Goal: Transaction & Acquisition: Obtain resource

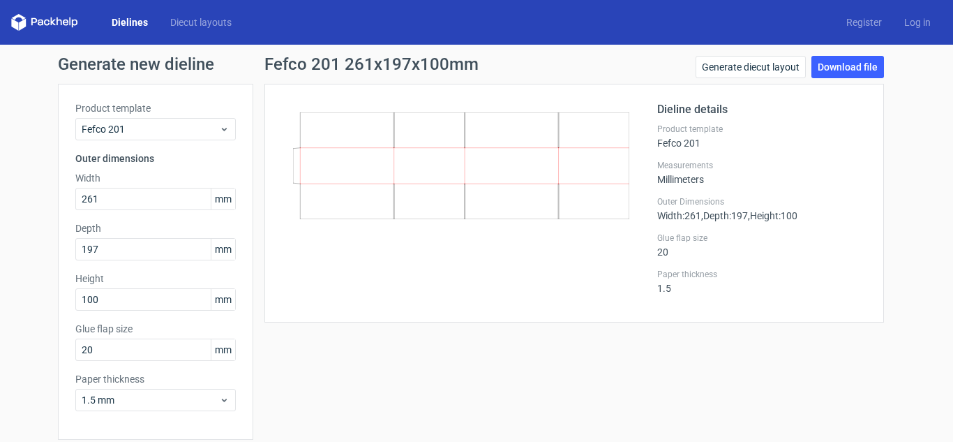
scroll to position [54, 0]
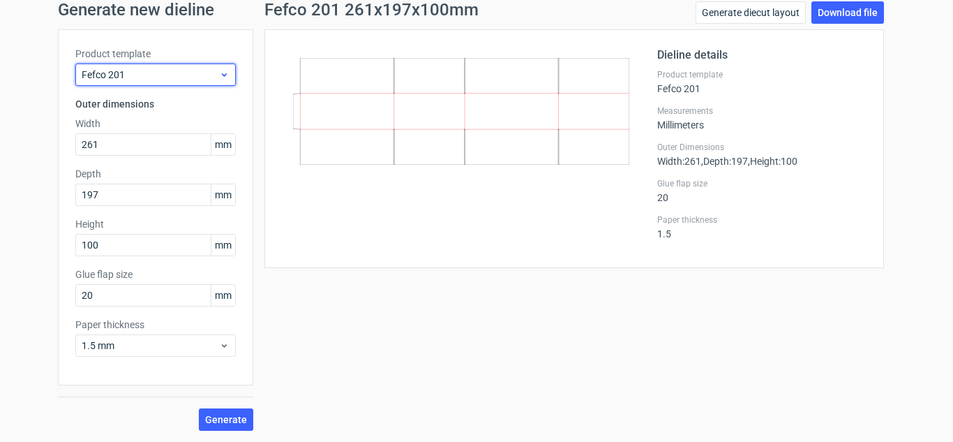
drag, startPoint x: 0, startPoint y: 0, endPoint x: 206, endPoint y: 66, distance: 216.2
click at [206, 66] on div "Fefco 201" at bounding box center [155, 74] width 160 height 22
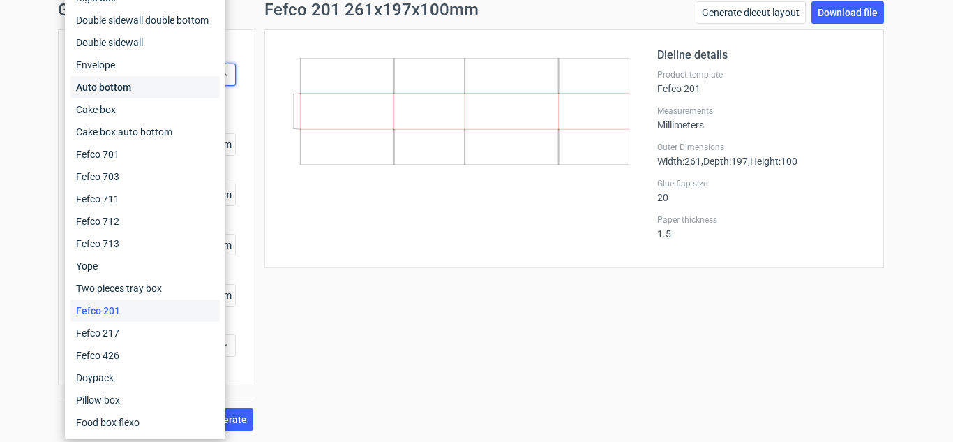
click at [103, 77] on div "Auto bottom" at bounding box center [144, 87] width 149 height 22
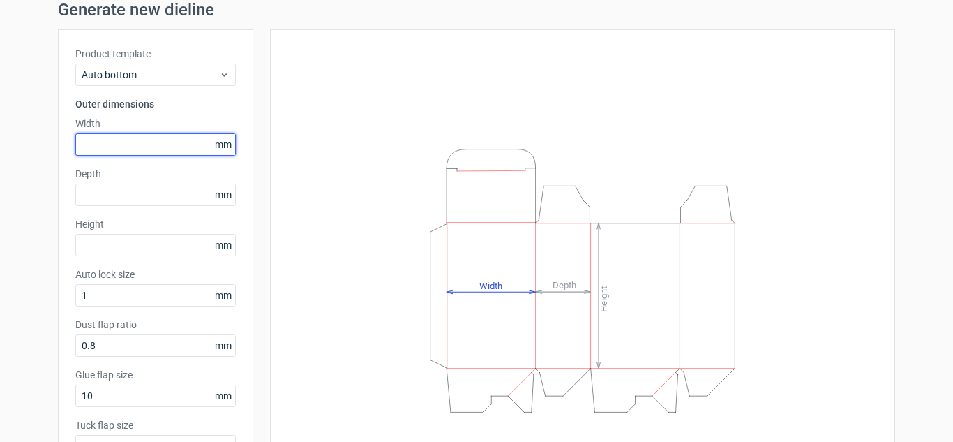
click at [105, 143] on input "text" at bounding box center [155, 144] width 160 height 22
type input "178"
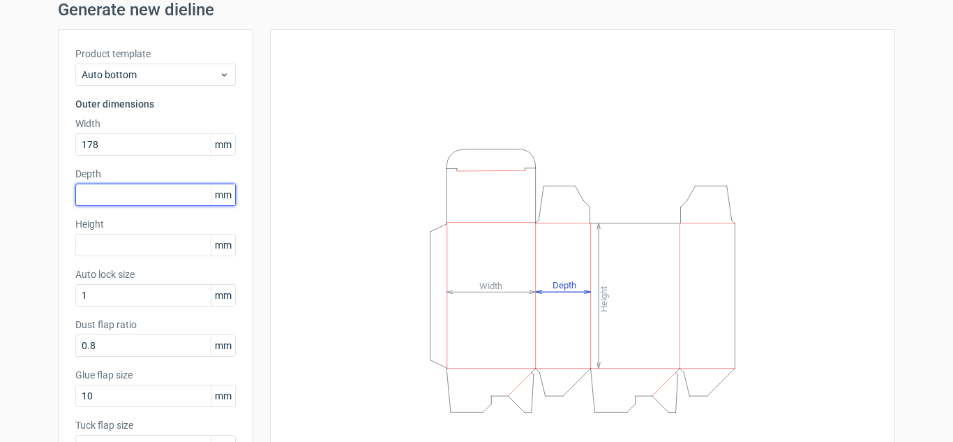
click at [97, 193] on input "text" at bounding box center [155, 194] width 160 height 22
type input "95"
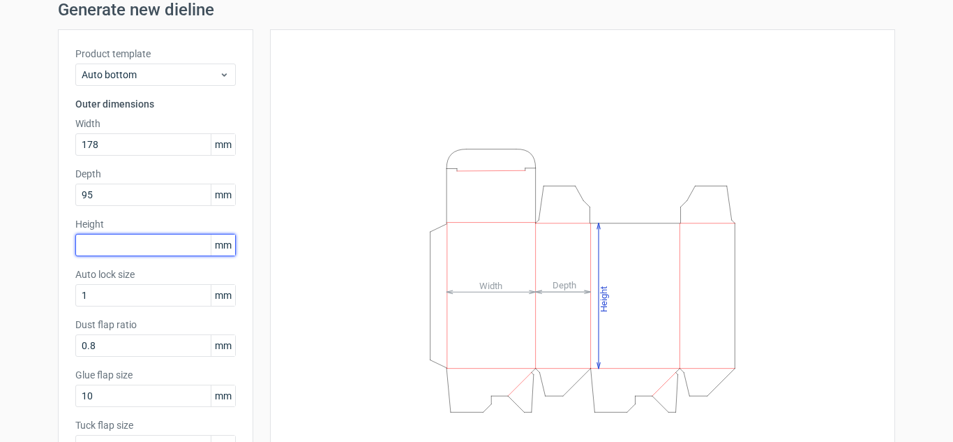
click at [97, 247] on input "text" at bounding box center [155, 245] width 160 height 22
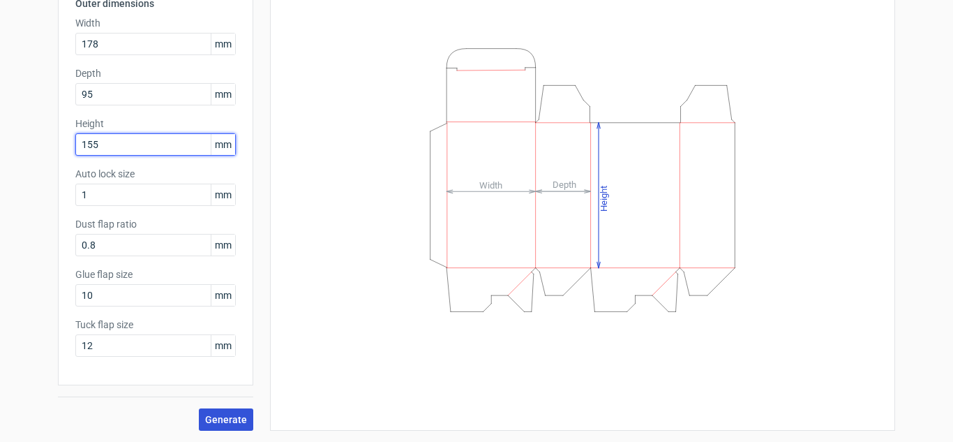
type input "155"
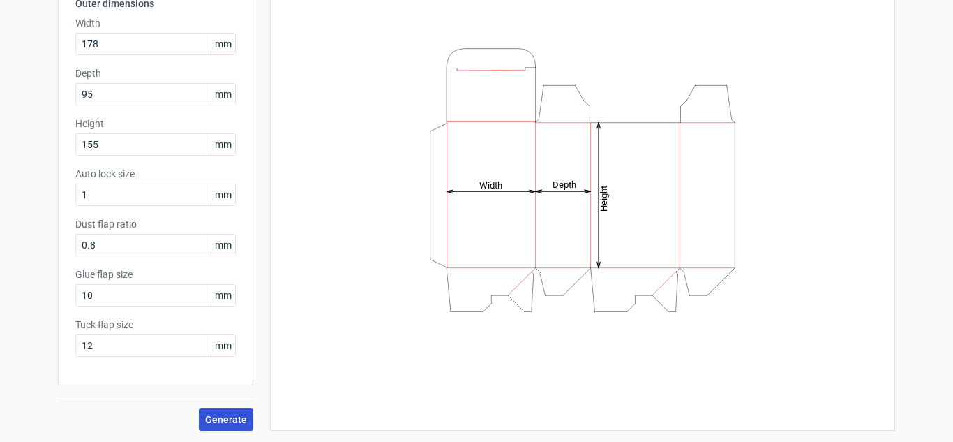
click at [225, 414] on span "Generate" at bounding box center [226, 419] width 42 height 10
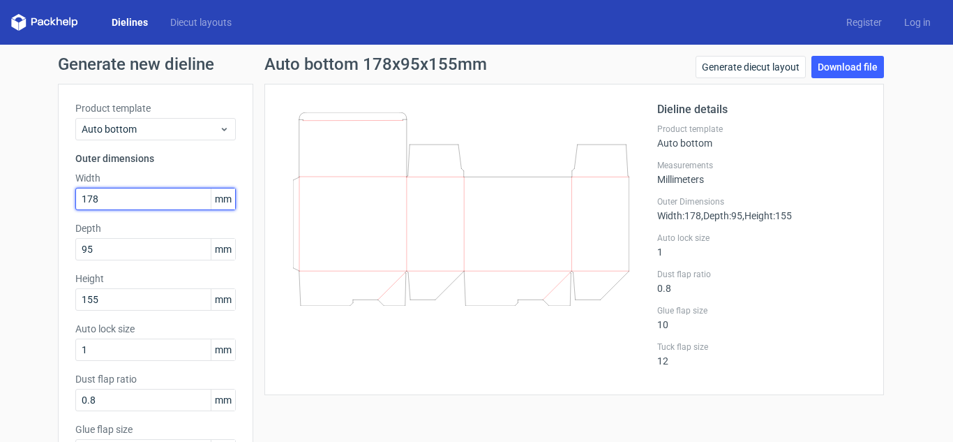
click at [192, 206] on input "178" at bounding box center [155, 199] width 160 height 22
drag, startPoint x: 162, startPoint y: 204, endPoint x: 79, endPoint y: 204, distance: 83.0
click at [79, 204] on input "178" at bounding box center [155, 199] width 160 height 22
type input "47"
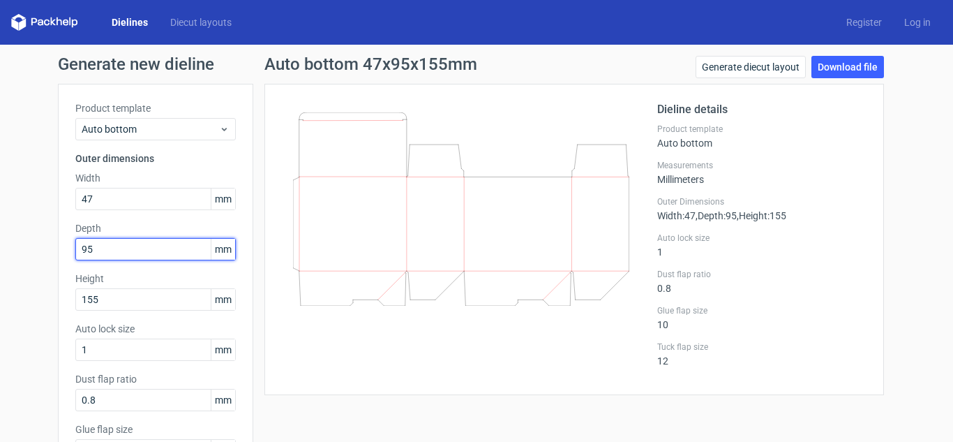
click at [91, 248] on input "95" at bounding box center [155, 249] width 160 height 22
type input "9"
type input "32"
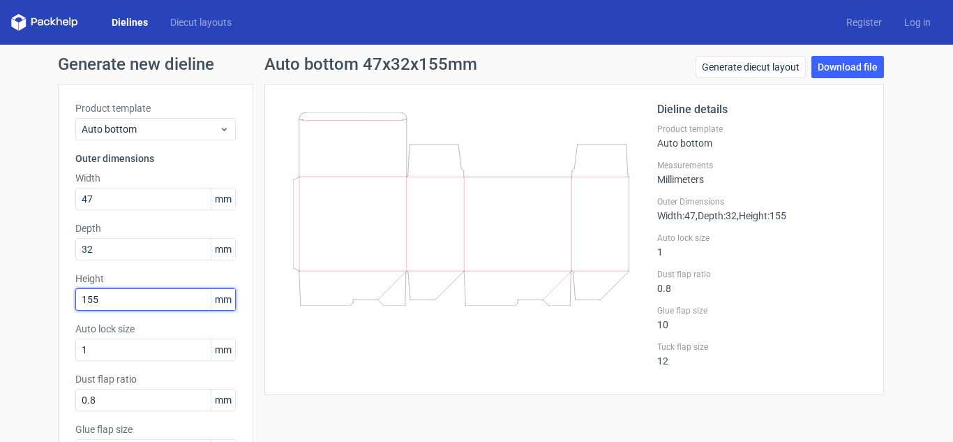
click at [96, 301] on input "155" at bounding box center [155, 299] width 160 height 22
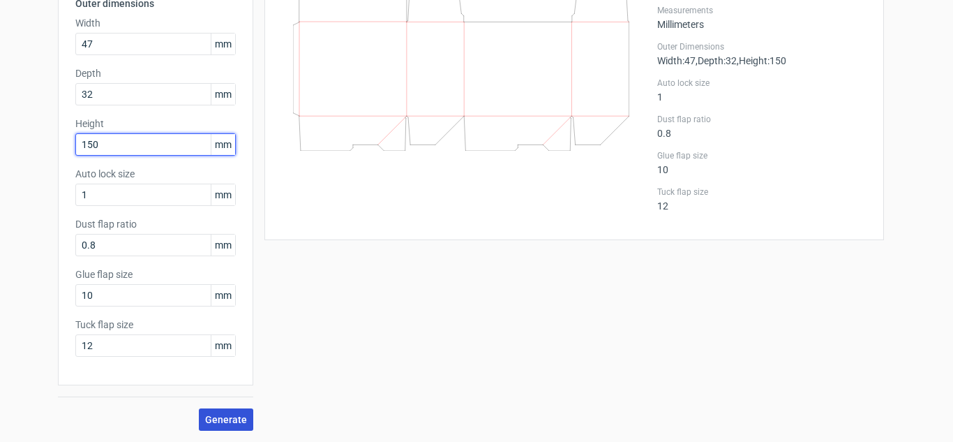
type input "150"
click at [220, 412] on button "Generate" at bounding box center [226, 419] width 54 height 22
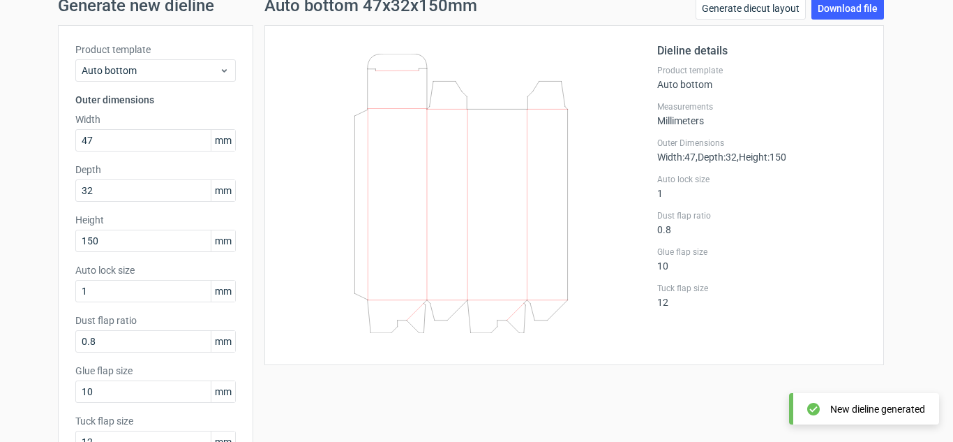
scroll to position [54, 0]
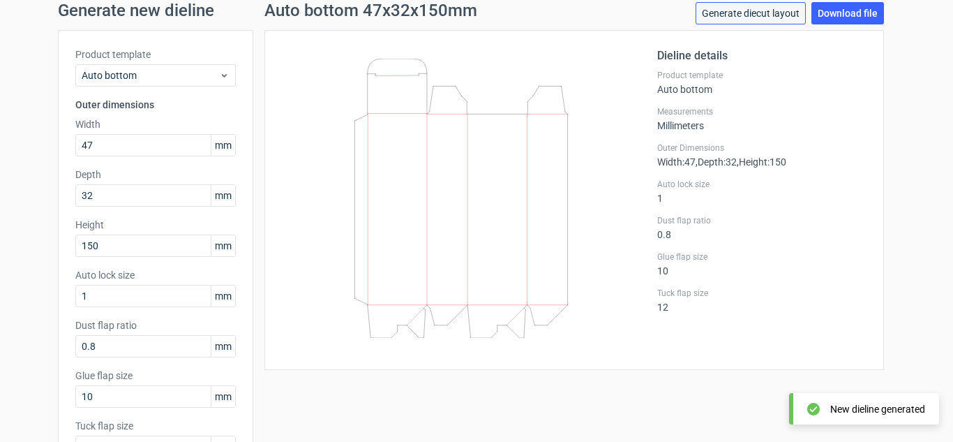
click at [787, 12] on link "Generate diecut layout" at bounding box center [751, 13] width 110 height 22
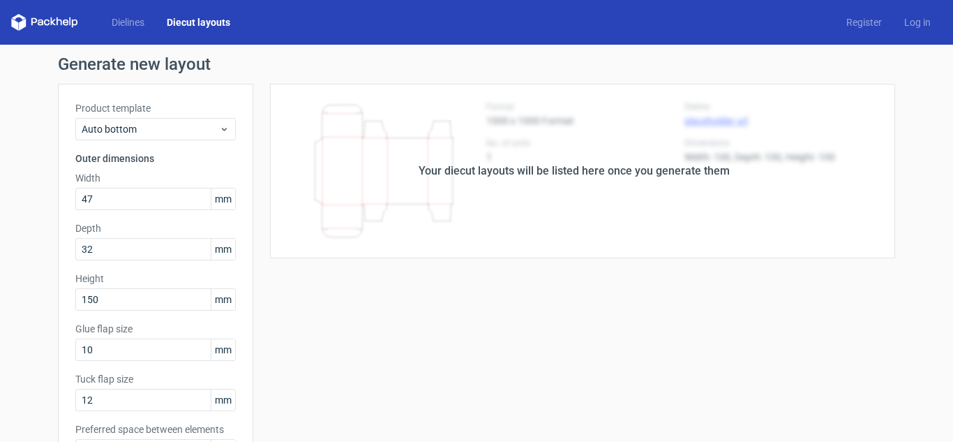
click at [645, 165] on div "Your diecut layouts will be listed here once you generate them" at bounding box center [574, 171] width 311 height 17
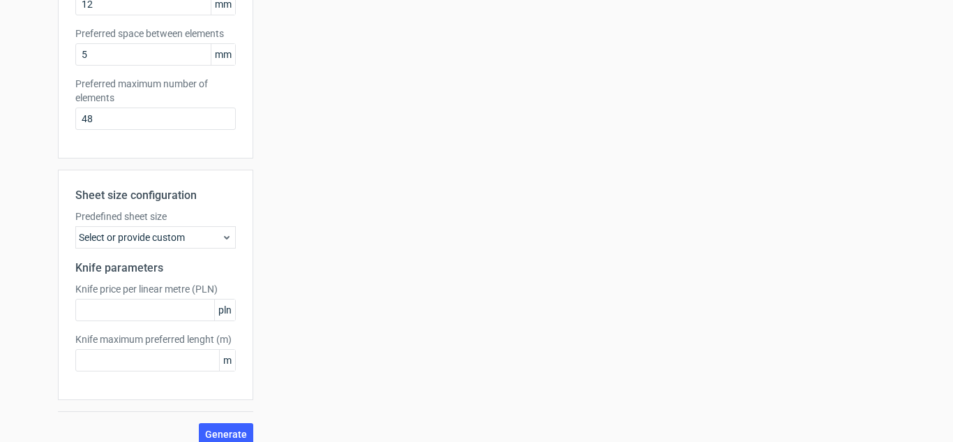
scroll to position [410, 0]
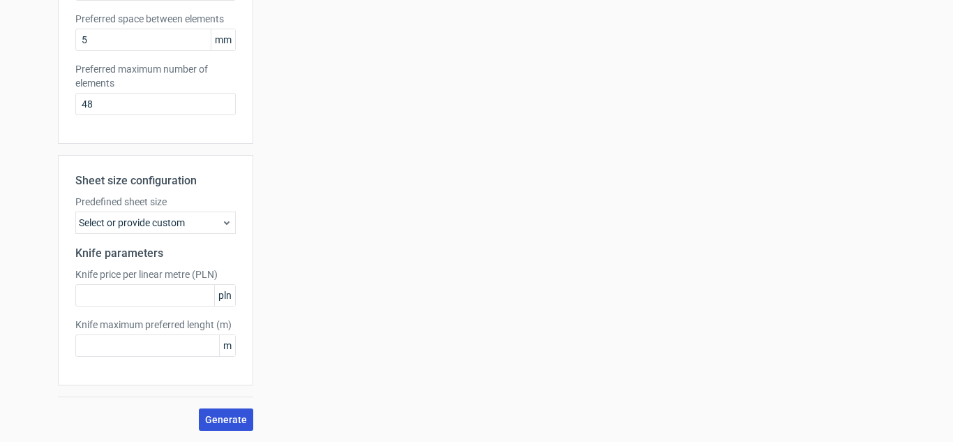
click at [208, 417] on span "Generate" at bounding box center [226, 419] width 42 height 10
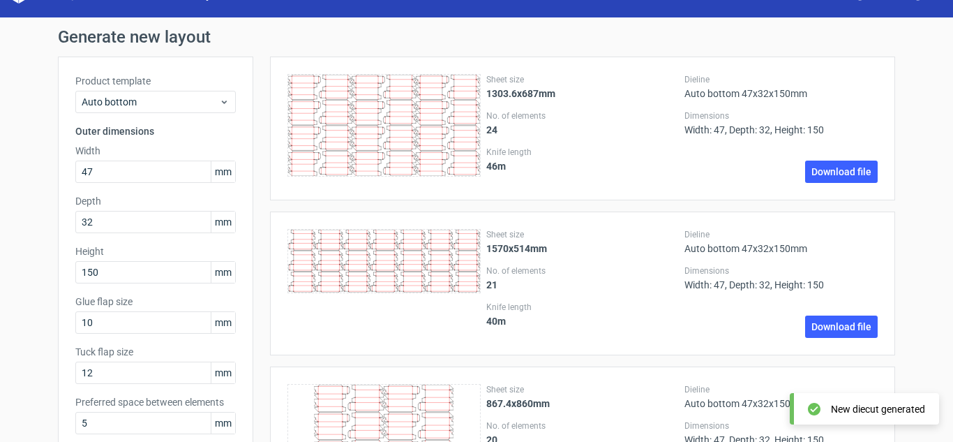
scroll to position [27, 0]
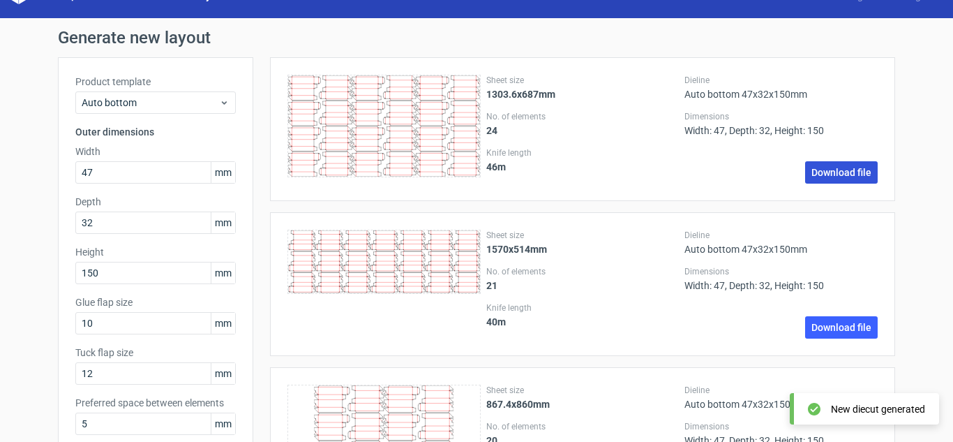
click at [821, 173] on link "Download file" at bounding box center [841, 172] width 73 height 22
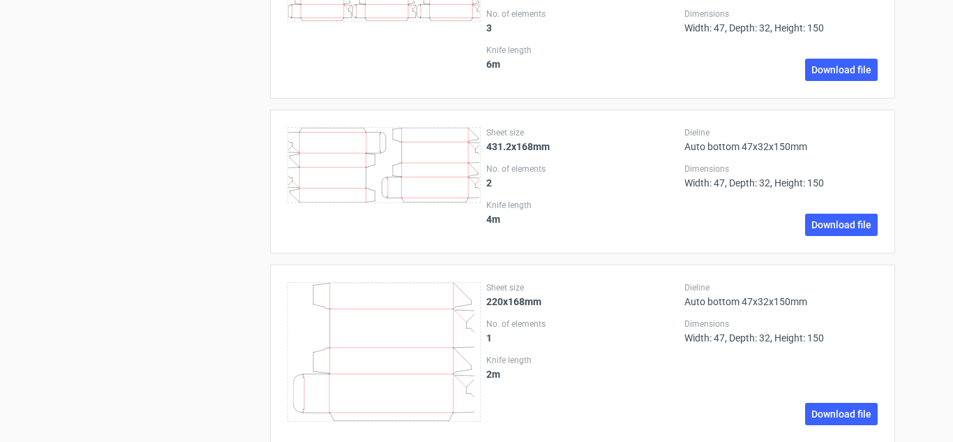
scroll to position [2528, 0]
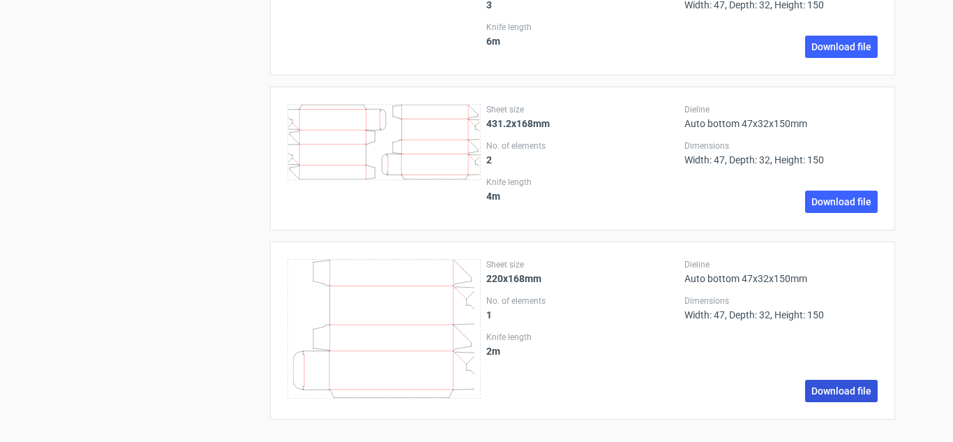
click at [819, 387] on link "Download file" at bounding box center [841, 391] width 73 height 22
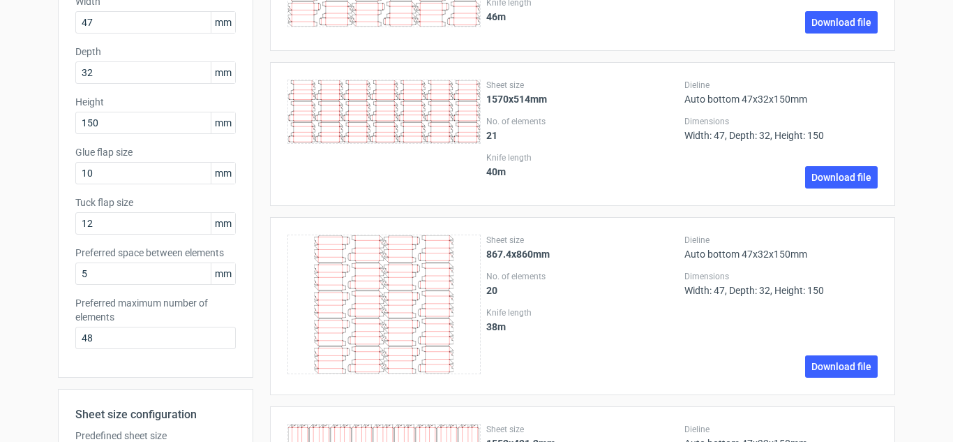
scroll to position [0, 0]
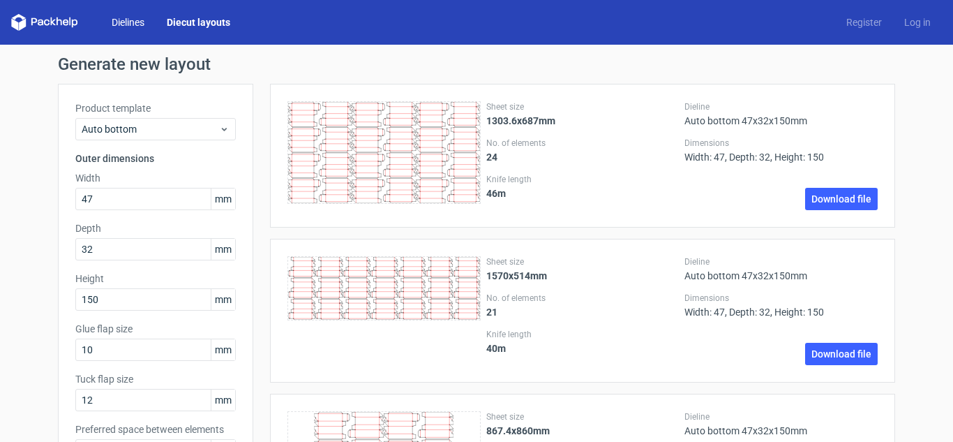
click at [133, 26] on link "Dielines" at bounding box center [127, 22] width 55 height 14
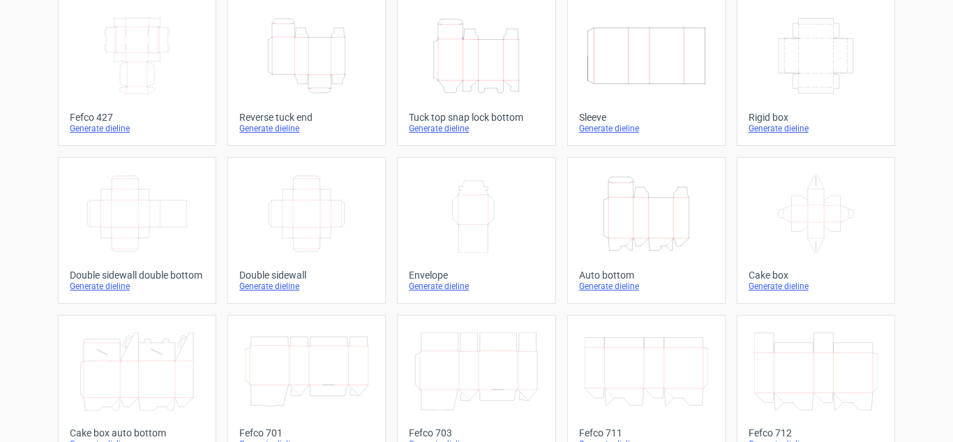
scroll to position [92, 0]
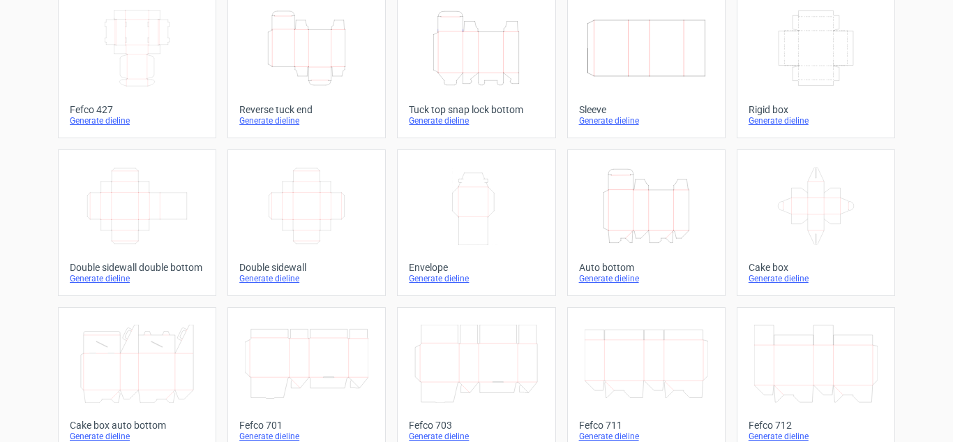
click at [605, 272] on div "Auto bottom" at bounding box center [646, 267] width 135 height 11
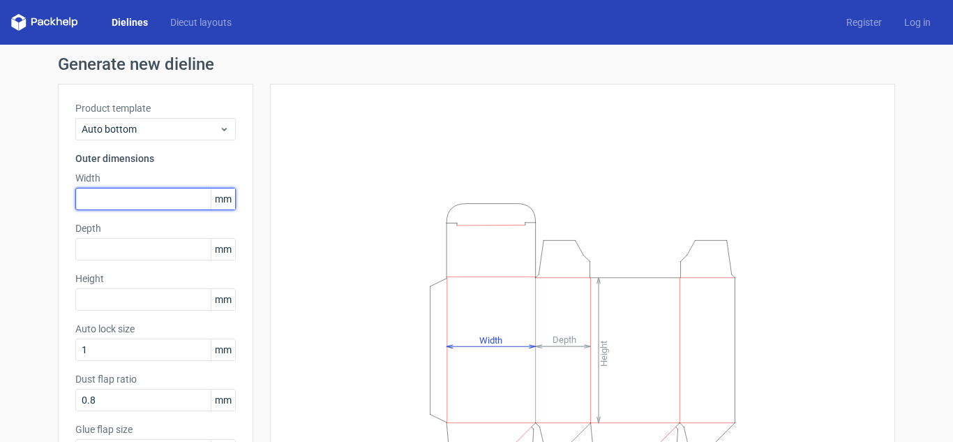
click at [172, 200] on input "text" at bounding box center [155, 199] width 160 height 22
type input "3"
type input "47"
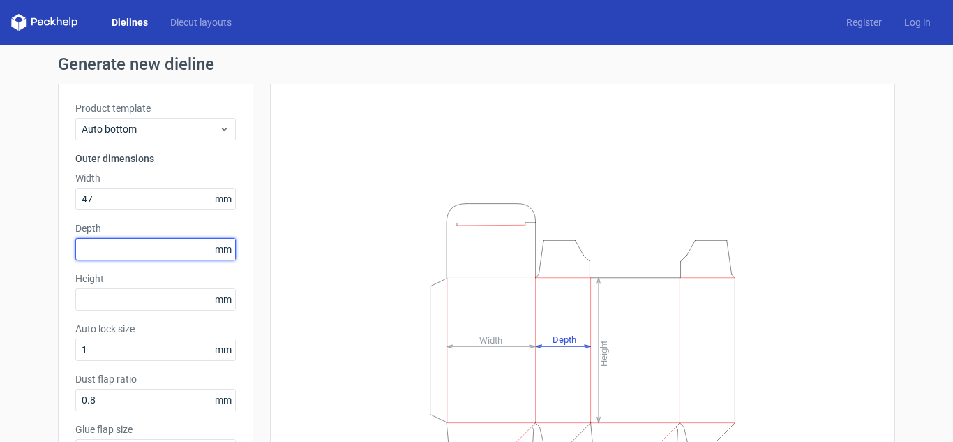
click at [149, 246] on input "text" at bounding box center [155, 249] width 160 height 22
type input "32"
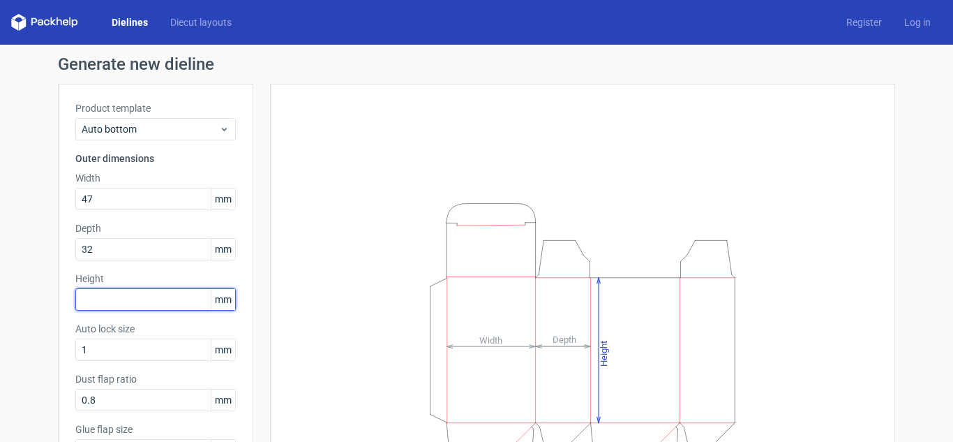
click at [136, 298] on input "text" at bounding box center [155, 299] width 160 height 22
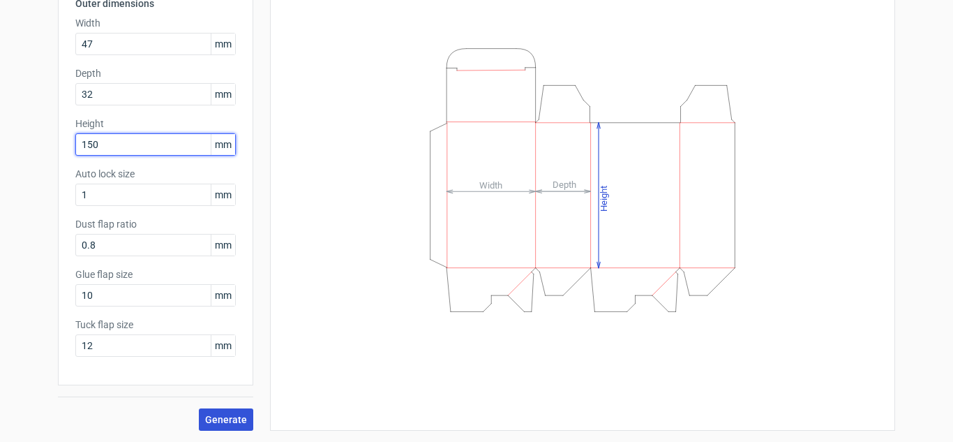
type input "150"
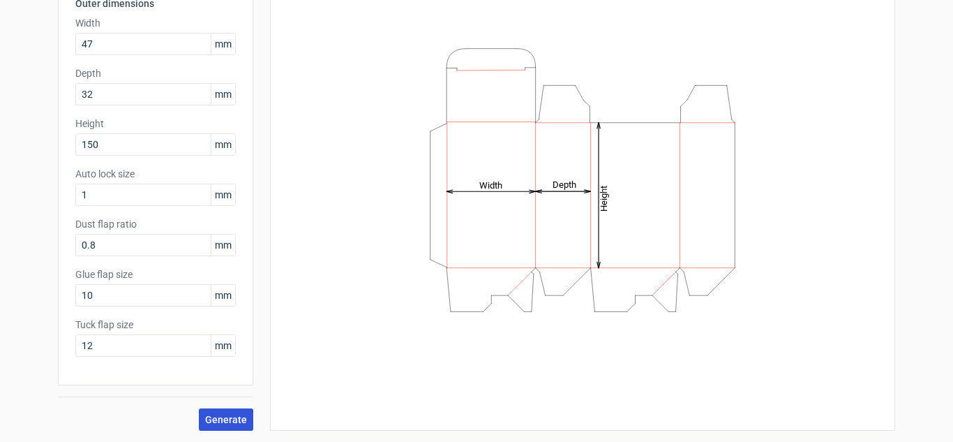
click at [212, 414] on span "Generate" at bounding box center [226, 419] width 42 height 10
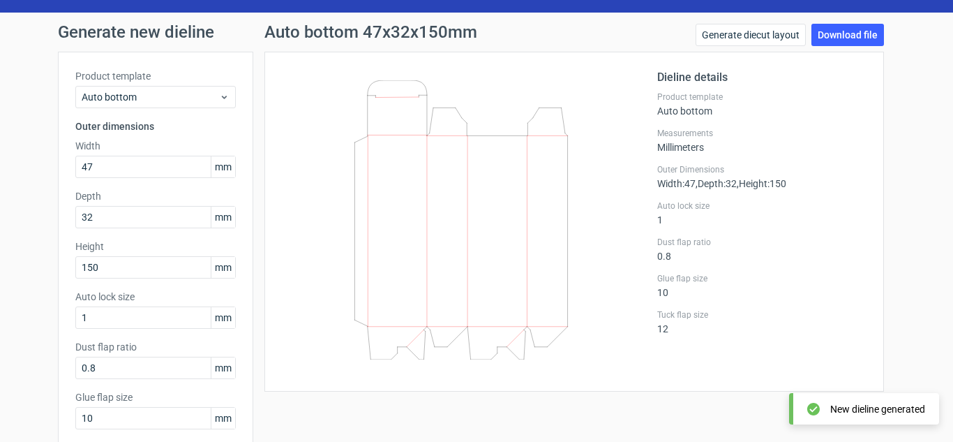
scroll to position [31, 0]
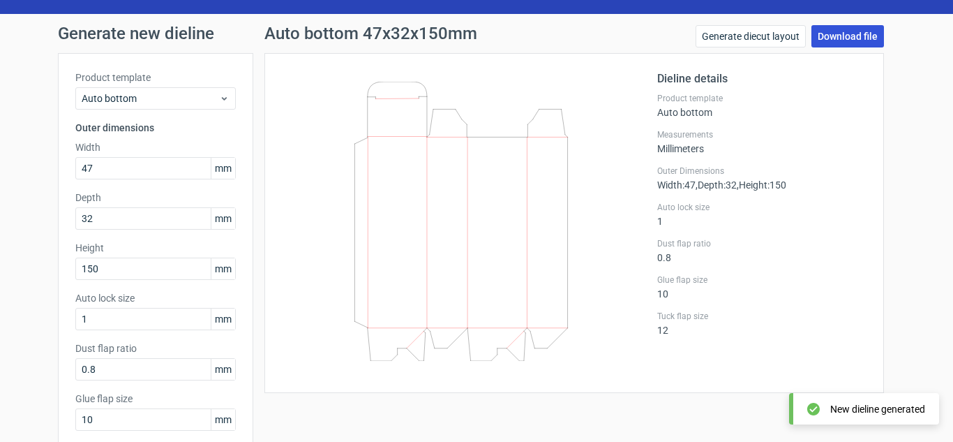
click at [853, 33] on link "Download file" at bounding box center [847, 36] width 73 height 22
